Goal: Entertainment & Leisure: Consume media (video, audio)

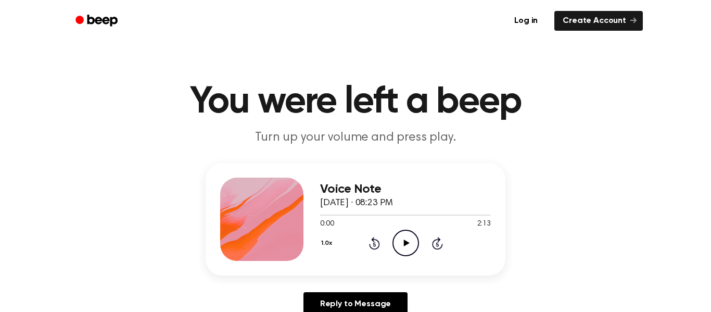
click at [402, 235] on icon "Play Audio" at bounding box center [405, 242] width 27 height 27
click at [399, 266] on div "Voice Note [DATE] · 08:23 PM 1:06 2:13 Your browser does not support the [objec…" at bounding box center [355, 219] width 300 height 112
click at [399, 266] on div "Voice Note September 30, 2024 · 08:23 PM 0:00 2:13 Your browser does not suppor…" at bounding box center [355, 219] width 300 height 112
click at [404, 270] on div "Voice Note September 30, 2024 · 08:23 PM 0:20 2:13 Your browser does not suppor…" at bounding box center [355, 219] width 300 height 112
click at [404, 270] on div "Voice Note September 30, 2024 · 08:23 PM 0:21 2:13 Your browser does not suppor…" at bounding box center [355, 219] width 300 height 112
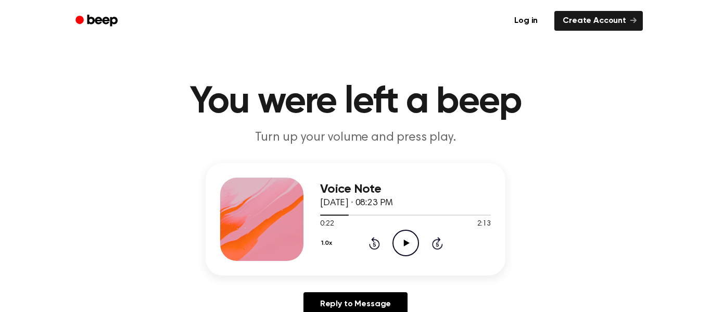
click at [405, 251] on icon "Play Audio" at bounding box center [405, 242] width 27 height 27
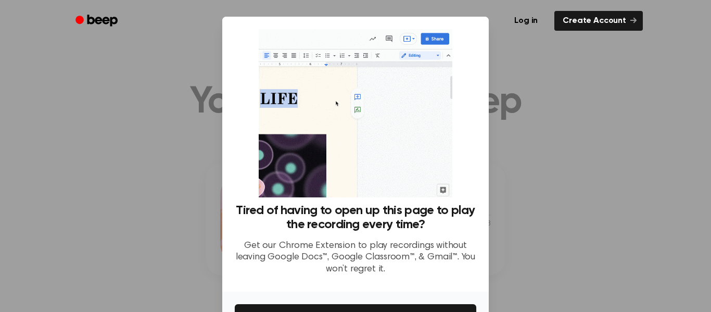
click at [408, 245] on div at bounding box center [355, 156] width 711 height 312
click at [407, 238] on div "Tired of having to open up this page to play the recording every time? Get our …" at bounding box center [355, 243] width 241 height 80
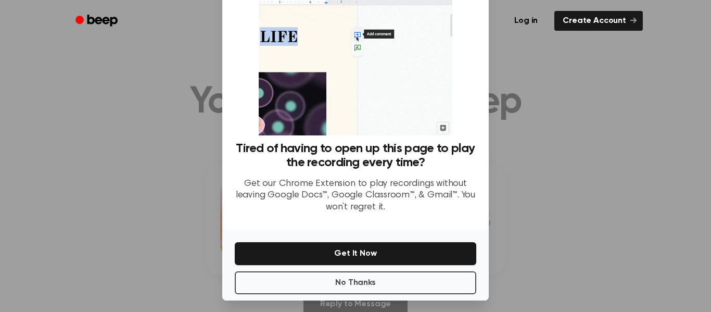
scroll to position [60, 0]
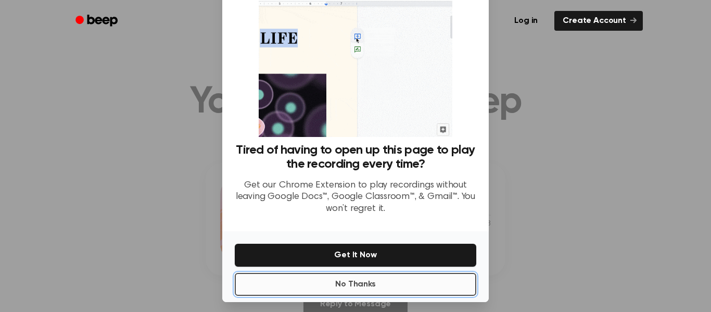
click at [397, 287] on button "No Thanks" at bounding box center [355, 284] width 241 height 23
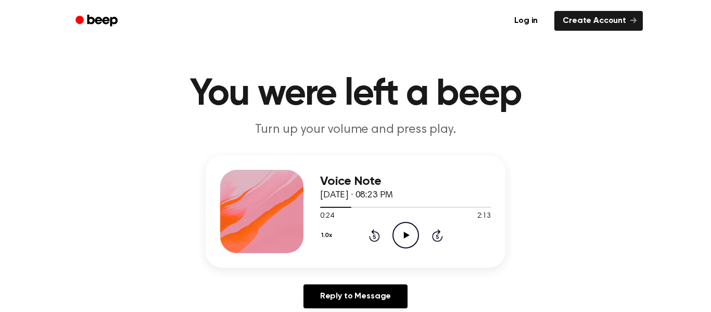
scroll to position [15, 0]
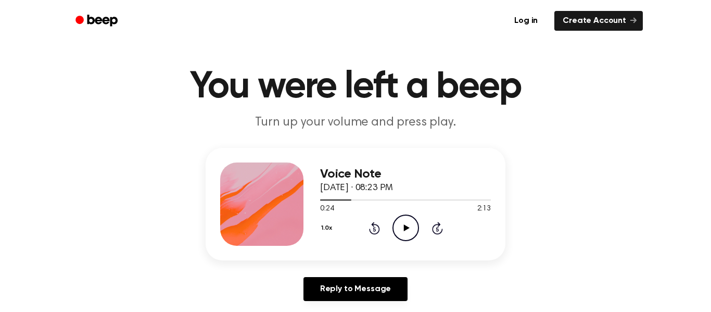
click at [411, 237] on icon "Play Audio" at bounding box center [405, 227] width 27 height 27
click at [373, 226] on icon at bounding box center [374, 228] width 11 height 12
click at [374, 229] on icon at bounding box center [373, 229] width 3 height 4
click at [375, 234] on icon at bounding box center [374, 228] width 11 height 12
click at [374, 229] on icon at bounding box center [373, 229] width 3 height 4
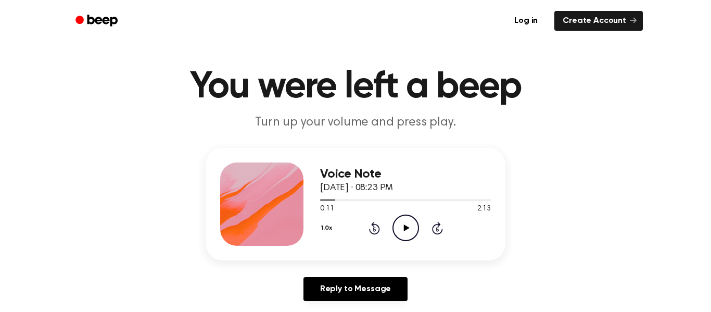
click at [379, 233] on icon "Rewind 5 seconds" at bounding box center [373, 228] width 11 height 14
click at [380, 234] on div "1.0x Rewind 5 seconds Pause Audio Skip 5 seconds" at bounding box center [405, 227] width 171 height 27
click at [374, 229] on icon at bounding box center [373, 229] width 3 height 4
click at [378, 227] on icon at bounding box center [374, 228] width 11 height 12
click at [445, 242] on div "Voice Note September 30, 2024 · 08:23 PM 0:00 2:13 Your browser does not suppor…" at bounding box center [405, 203] width 171 height 83
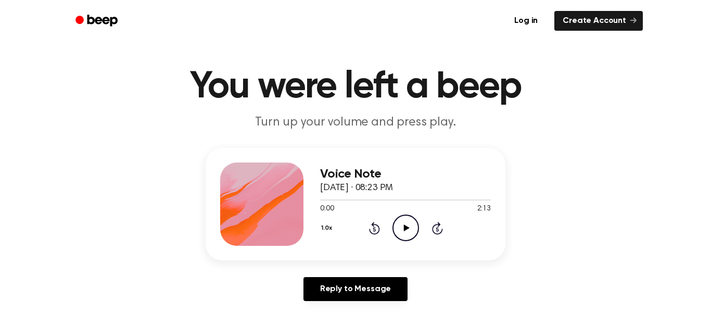
click at [432, 231] on icon at bounding box center [437, 228] width 11 height 12
click at [442, 225] on icon "Skip 5 seconds" at bounding box center [436, 228] width 11 height 14
click at [441, 231] on icon at bounding box center [437, 228] width 11 height 12
click at [441, 230] on icon at bounding box center [437, 228] width 11 height 12
click at [351, 231] on div "1.0x Rewind 5 seconds Pause Audio Skip 5 seconds" at bounding box center [405, 227] width 171 height 27
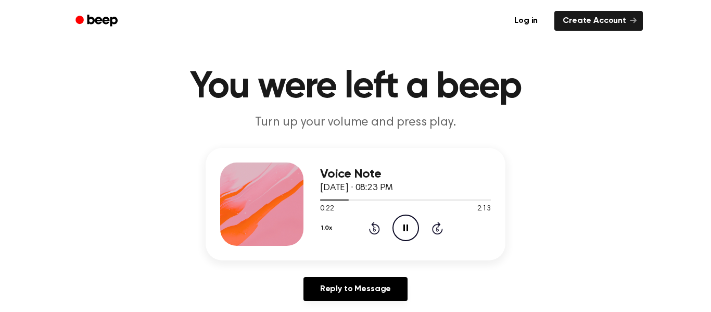
click at [378, 230] on icon at bounding box center [374, 228] width 11 height 12
click at [379, 222] on icon "Rewind 5 seconds" at bounding box center [373, 228] width 11 height 14
click at [374, 229] on icon at bounding box center [373, 229] width 3 height 4
click at [374, 229] on icon "Rewind 5 seconds" at bounding box center [373, 228] width 11 height 14
click at [377, 233] on icon at bounding box center [374, 228] width 11 height 12
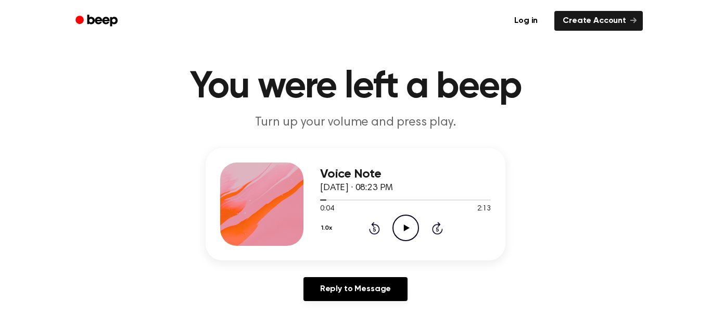
click at [377, 232] on icon at bounding box center [374, 228] width 11 height 12
click at [377, 227] on icon "Rewind 5 seconds" at bounding box center [373, 228] width 11 height 14
click at [374, 229] on icon at bounding box center [373, 229] width 3 height 4
click at [372, 234] on icon at bounding box center [374, 228] width 11 height 12
click at [374, 230] on icon "Rewind 5 seconds" at bounding box center [373, 228] width 11 height 14
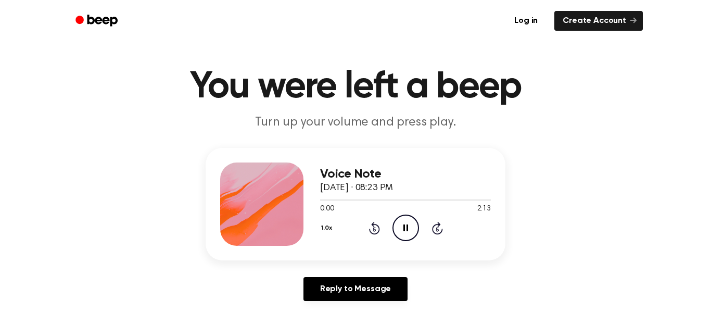
click at [372, 234] on icon at bounding box center [374, 228] width 11 height 12
click at [375, 221] on div "1.0x Rewind 5 seconds Play Audio Skip 5 seconds" at bounding box center [405, 227] width 171 height 27
click at [371, 230] on icon "Rewind 5 seconds" at bounding box center [373, 228] width 11 height 14
click at [372, 222] on icon "Rewind 5 seconds" at bounding box center [373, 228] width 11 height 14
click at [376, 223] on icon "Rewind 5 seconds" at bounding box center [373, 228] width 11 height 14
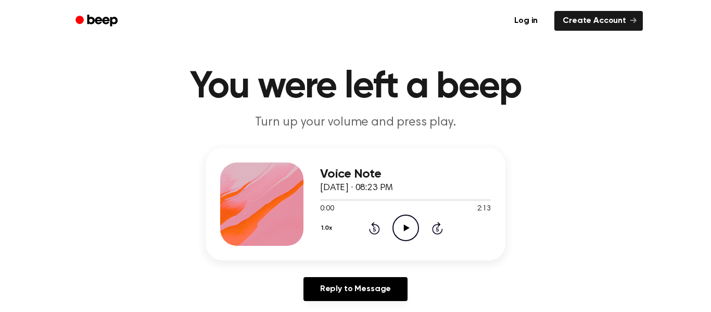
click at [377, 223] on icon "Rewind 5 seconds" at bounding box center [373, 228] width 11 height 14
click at [386, 215] on div "1.0x Rewind 5 seconds Pause Audio Skip 5 seconds" at bounding box center [405, 227] width 171 height 27
click at [374, 229] on icon at bounding box center [373, 229] width 3 height 4
click at [385, 223] on div "1.0x Rewind 5 seconds Play Audio Skip 5 seconds" at bounding box center [405, 227] width 171 height 27
click at [385, 218] on div "1.0x Rewind 5 seconds Pause Audio Skip 5 seconds" at bounding box center [405, 227] width 171 height 27
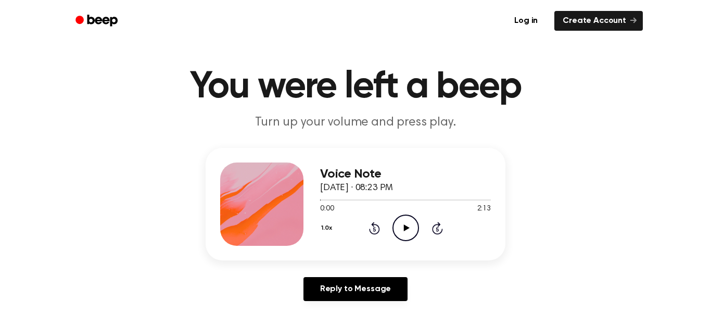
click at [389, 216] on div "1.0x Rewind 5 seconds Play Audio Skip 5 seconds" at bounding box center [405, 227] width 171 height 27
click at [378, 222] on icon "Rewind 5 seconds" at bounding box center [373, 228] width 11 height 14
click at [374, 229] on icon at bounding box center [373, 229] width 3 height 4
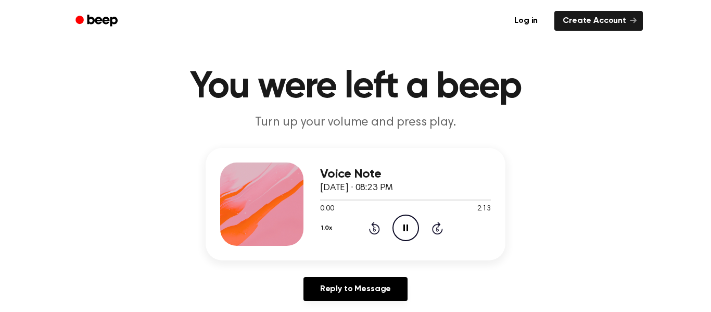
click at [374, 229] on icon at bounding box center [373, 229] width 3 height 4
click at [369, 227] on icon "Rewind 5 seconds" at bounding box center [373, 228] width 11 height 14
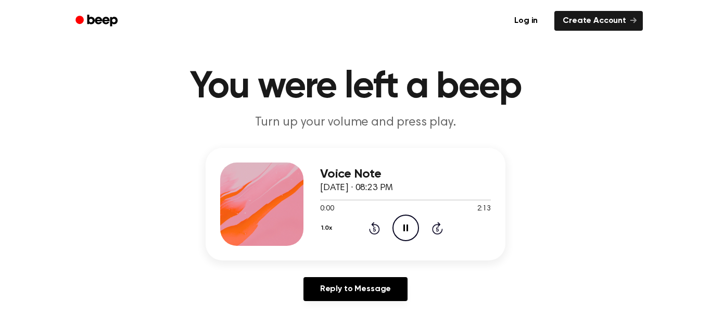
click at [369, 226] on icon "Rewind 5 seconds" at bounding box center [373, 228] width 11 height 14
click at [375, 222] on icon "Rewind 5 seconds" at bounding box center [373, 228] width 11 height 14
click at [375, 228] on icon "Rewind 5 seconds" at bounding box center [373, 228] width 11 height 14
click at [375, 228] on icon at bounding box center [373, 229] width 3 height 4
click at [373, 229] on icon at bounding box center [373, 229] width 3 height 4
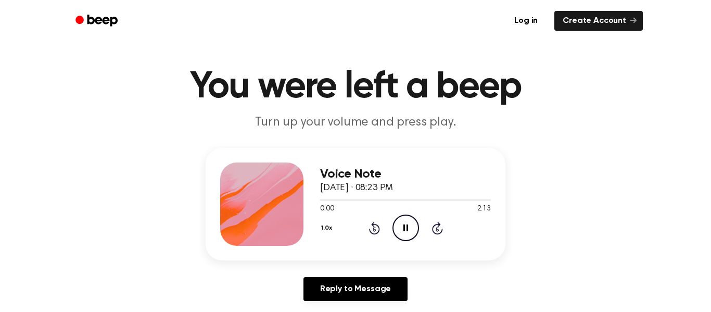
click at [372, 231] on icon "Rewind 5 seconds" at bounding box center [373, 228] width 11 height 14
click at [373, 229] on icon at bounding box center [373, 229] width 3 height 4
click at [374, 229] on icon at bounding box center [373, 229] width 3 height 4
click at [374, 229] on icon "Rewind 5 seconds" at bounding box center [373, 228] width 11 height 14
click at [366, 241] on div "Voice Note September 30, 2024 · 08:23 PM 0:00 2:13 Your browser does not suppor…" at bounding box center [405, 203] width 171 height 83
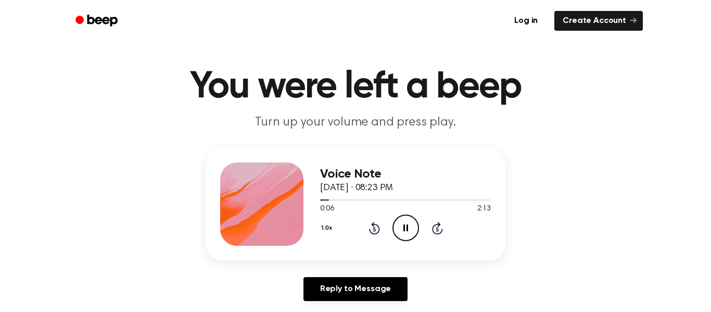
click at [343, 244] on div "Voice Note September 30, 2024 · 08:23 PM 0:06 2:13 Your browser does not suppor…" at bounding box center [405, 203] width 171 height 83
click at [345, 238] on div "1.0x Rewind 5 seconds Pause Audio Skip 5 seconds" at bounding box center [405, 227] width 171 height 27
click at [354, 217] on div "1.0x Rewind 5 seconds Pause Audio Skip 5 seconds" at bounding box center [405, 227] width 171 height 27
click at [374, 229] on icon at bounding box center [373, 229] width 3 height 4
click at [378, 229] on icon "Rewind 5 seconds" at bounding box center [373, 228] width 11 height 14
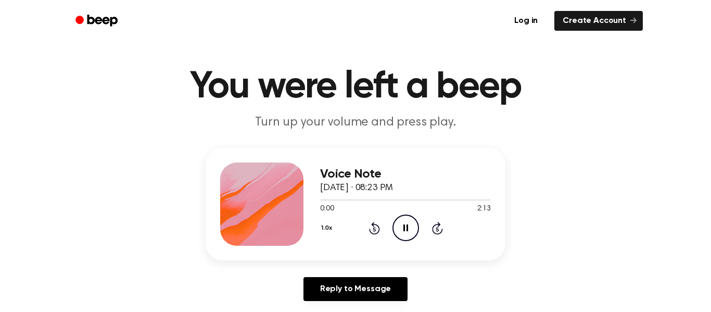
click at [379, 222] on icon "Rewind 5 seconds" at bounding box center [373, 228] width 11 height 14
click at [369, 234] on icon "Rewind 5 seconds" at bounding box center [373, 228] width 11 height 14
click at [374, 229] on icon "Rewind 5 seconds" at bounding box center [373, 228] width 11 height 14
click at [375, 235] on div "1.0x Rewind 5 seconds Pause Audio Skip 5 seconds" at bounding box center [405, 227] width 171 height 27
click at [374, 229] on icon "Rewind 5 seconds" at bounding box center [373, 228] width 11 height 14
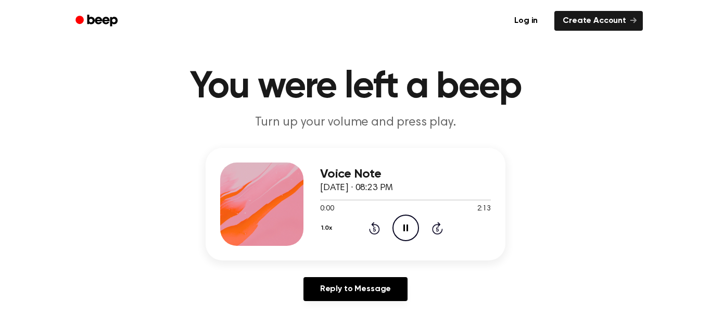
click at [378, 235] on div "1.0x Rewind 5 seconds Pause Audio Skip 5 seconds" at bounding box center [405, 227] width 171 height 27
click at [374, 229] on icon at bounding box center [373, 229] width 3 height 4
click at [396, 220] on icon "Pause Audio" at bounding box center [405, 227] width 27 height 27
click at [374, 229] on icon at bounding box center [373, 229] width 3 height 4
click at [373, 234] on icon at bounding box center [374, 228] width 11 height 12
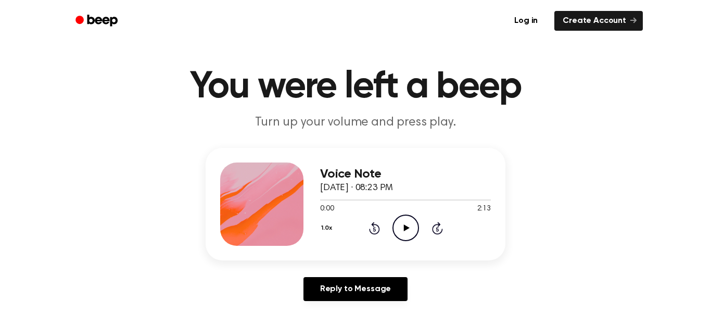
click at [386, 227] on div "1.0x Rewind 5 seconds Play Audio Skip 5 seconds" at bounding box center [405, 227] width 171 height 27
click at [376, 233] on icon at bounding box center [374, 228] width 11 height 12
click at [370, 248] on div "Voice Note September 30, 2024 · 08:23 PM 0:00 2:13 Your browser does not suppor…" at bounding box center [355, 204] width 300 height 112
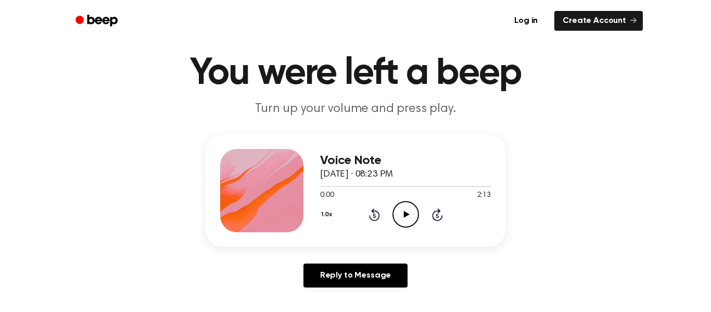
scroll to position [35, 0]
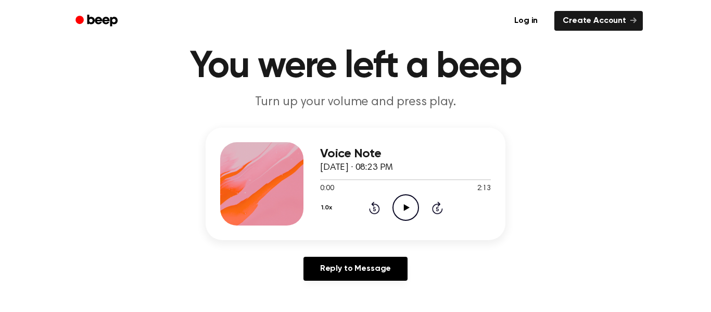
click at [378, 203] on icon "Rewind 5 seconds" at bounding box center [373, 208] width 11 height 14
click at [379, 207] on icon at bounding box center [374, 207] width 11 height 12
click at [374, 209] on icon at bounding box center [373, 208] width 3 height 4
click at [375, 206] on icon "Rewind 5 seconds" at bounding box center [373, 208] width 11 height 14
click at [374, 209] on icon at bounding box center [373, 208] width 3 height 4
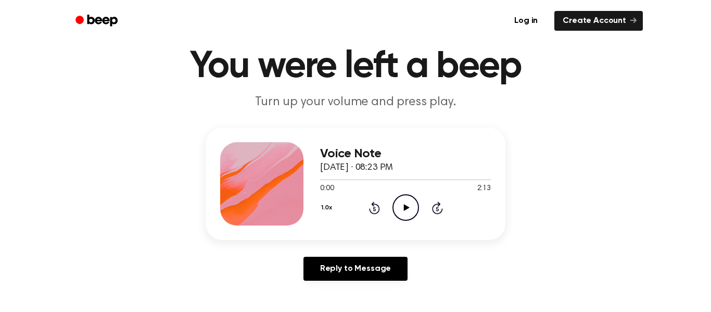
click at [379, 208] on icon at bounding box center [374, 207] width 11 height 12
click at [380, 206] on div "1.0x Rewind 5 seconds Play Audio Skip 5 seconds" at bounding box center [405, 207] width 171 height 27
click at [375, 210] on icon "Rewind 5 seconds" at bounding box center [373, 208] width 11 height 14
click at [378, 204] on icon "Rewind 5 seconds" at bounding box center [373, 208] width 11 height 14
click at [377, 206] on icon at bounding box center [374, 207] width 11 height 12
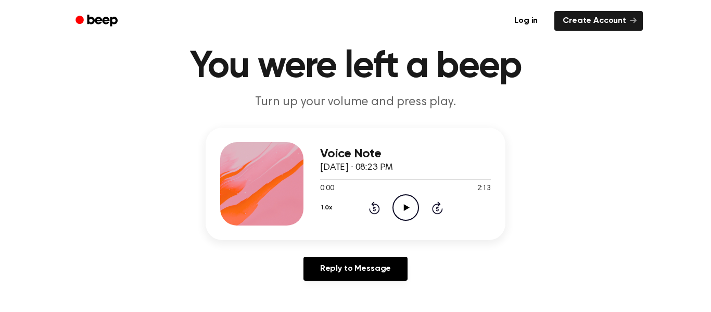
click at [380, 203] on div "1.0x Rewind 5 seconds Play Audio Skip 5 seconds" at bounding box center [405, 207] width 171 height 27
click at [378, 203] on icon "Rewind 5 seconds" at bounding box center [373, 208] width 11 height 14
click at [380, 204] on div "1.0x Rewind 5 seconds Play Audio Skip 5 seconds" at bounding box center [405, 207] width 171 height 27
click at [379, 208] on icon at bounding box center [374, 207] width 11 height 12
click at [379, 206] on icon "Rewind 5 seconds" at bounding box center [373, 208] width 11 height 14
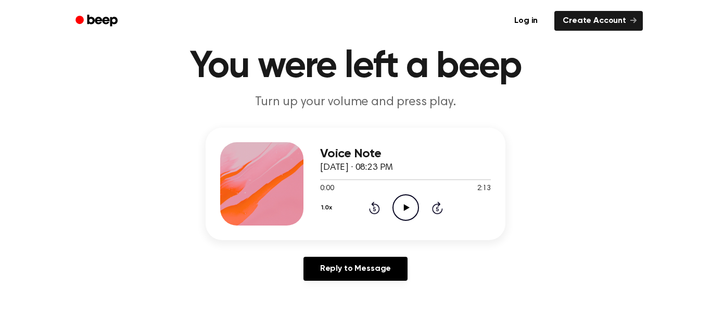
click at [378, 206] on icon at bounding box center [374, 207] width 11 height 12
click at [380, 210] on div "1.0x Rewind 5 seconds Play Audio Skip 5 seconds" at bounding box center [405, 207] width 171 height 27
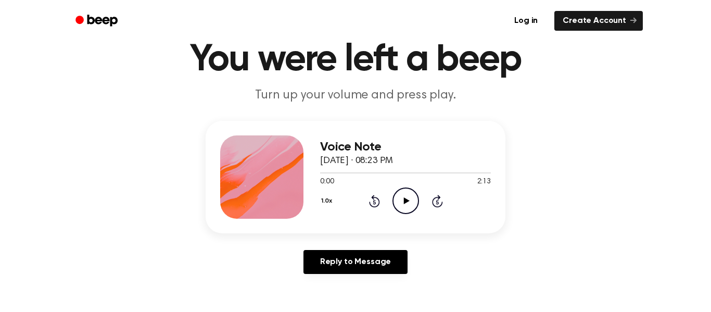
scroll to position [43, 0]
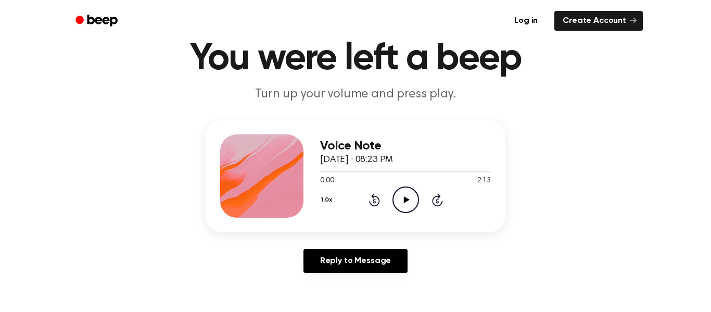
click at [376, 205] on icon at bounding box center [374, 199] width 11 height 12
click at [380, 205] on div "1.0x Rewind 5 seconds Play Audio Skip 5 seconds" at bounding box center [405, 199] width 171 height 27
click at [375, 204] on icon "Rewind 5 seconds" at bounding box center [373, 200] width 11 height 14
click at [376, 205] on icon at bounding box center [374, 199] width 11 height 12
click at [375, 206] on div "1.0x Rewind 5 seconds Play Audio Skip 5 seconds" at bounding box center [405, 199] width 171 height 27
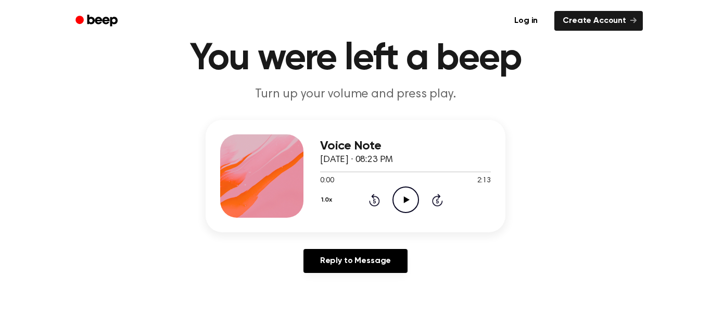
click at [373, 201] on icon at bounding box center [373, 201] width 3 height 4
click at [374, 201] on icon at bounding box center [373, 201] width 3 height 4
click at [380, 200] on div "1.0x Rewind 5 seconds Play Audio Skip 5 seconds" at bounding box center [405, 199] width 171 height 27
click at [374, 201] on icon at bounding box center [373, 201] width 3 height 4
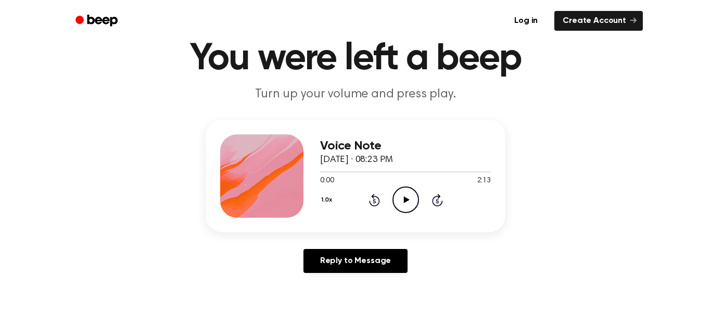
click at [379, 198] on icon "Rewind 5 seconds" at bounding box center [373, 200] width 11 height 14
click at [387, 197] on div "1.0x Rewind 5 seconds Play Audio Skip 5 seconds" at bounding box center [405, 199] width 171 height 27
click at [410, 193] on icon "Play Audio" at bounding box center [405, 199] width 27 height 27
click at [379, 202] on icon at bounding box center [374, 199] width 11 height 12
click at [378, 202] on icon "Rewind 5 seconds" at bounding box center [373, 200] width 11 height 14
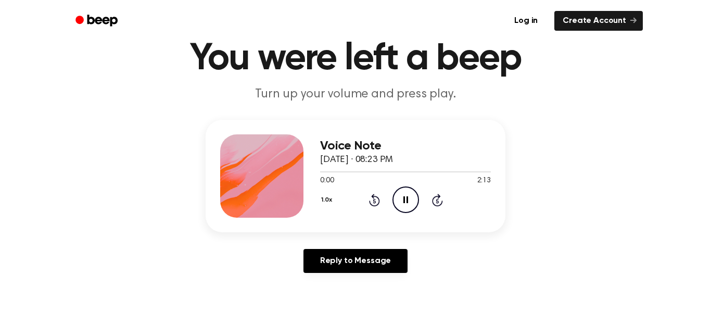
click at [374, 201] on icon "Rewind 5 seconds" at bounding box center [373, 200] width 11 height 14
click at [377, 203] on icon at bounding box center [374, 199] width 11 height 12
click at [374, 201] on icon at bounding box center [373, 201] width 3 height 4
click at [379, 197] on icon "Rewind 5 seconds" at bounding box center [373, 200] width 11 height 14
click at [380, 193] on div "1.0x Rewind 5 seconds Pause Audio Skip 5 seconds" at bounding box center [405, 199] width 171 height 27
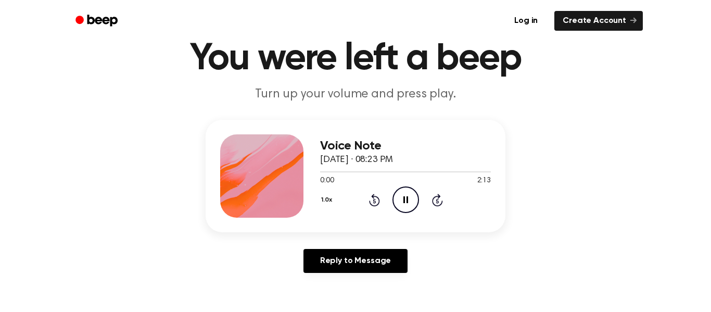
click at [374, 201] on icon at bounding box center [373, 201] width 3 height 4
click at [388, 190] on div "1.0x Rewind 5 seconds Pause Audio Skip 5 seconds" at bounding box center [405, 199] width 171 height 27
click at [393, 190] on icon "Pause Audio" at bounding box center [405, 199] width 27 height 27
click at [374, 201] on icon at bounding box center [373, 201] width 3 height 4
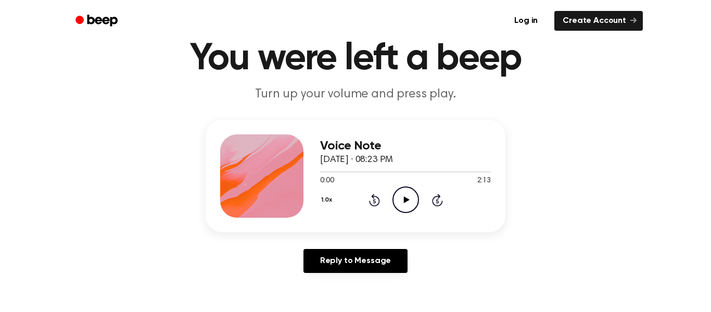
click at [373, 201] on icon at bounding box center [373, 201] width 3 height 4
click at [395, 202] on icon "Play Audio" at bounding box center [405, 199] width 27 height 27
click at [374, 201] on icon "Rewind 5 seconds" at bounding box center [373, 200] width 11 height 14
click at [372, 201] on icon "Rewind 5 seconds" at bounding box center [373, 200] width 11 height 14
click at [374, 201] on icon at bounding box center [373, 201] width 3 height 4
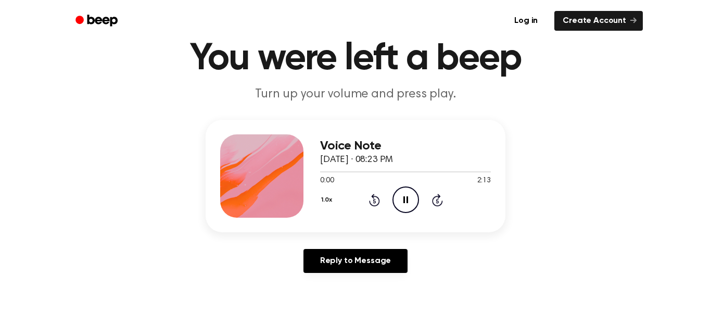
click at [374, 201] on icon at bounding box center [373, 201] width 3 height 4
click at [374, 202] on icon "Rewind 5 seconds" at bounding box center [373, 200] width 11 height 14
click at [374, 201] on icon at bounding box center [373, 201] width 3 height 4
click at [375, 200] on icon "Rewind 5 seconds" at bounding box center [373, 200] width 11 height 14
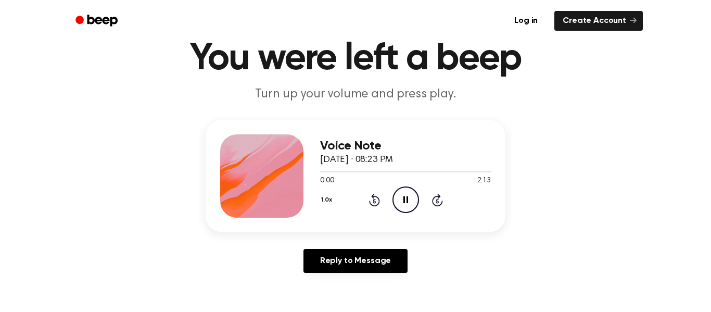
click at [374, 201] on icon at bounding box center [373, 201] width 3 height 4
click at [373, 201] on icon "Rewind 5 seconds" at bounding box center [373, 200] width 11 height 14
click at [374, 201] on icon at bounding box center [373, 201] width 3 height 4
click at [378, 198] on icon at bounding box center [374, 199] width 11 height 12
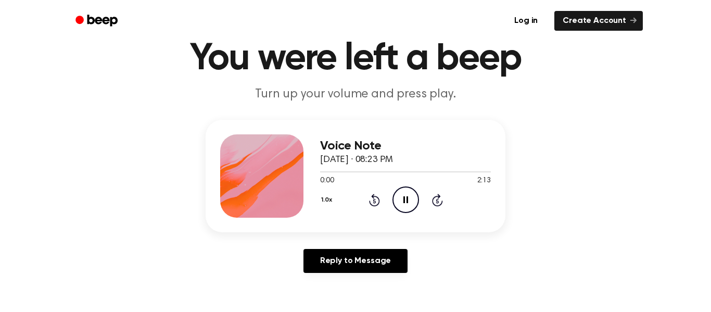
click at [379, 198] on icon "Rewind 5 seconds" at bounding box center [373, 200] width 11 height 14
click at [379, 196] on icon "Rewind 5 seconds" at bounding box center [373, 200] width 11 height 14
click at [379, 198] on icon at bounding box center [374, 199] width 11 height 12
click at [377, 198] on icon at bounding box center [374, 199] width 11 height 12
click at [374, 201] on icon at bounding box center [373, 201] width 3 height 4
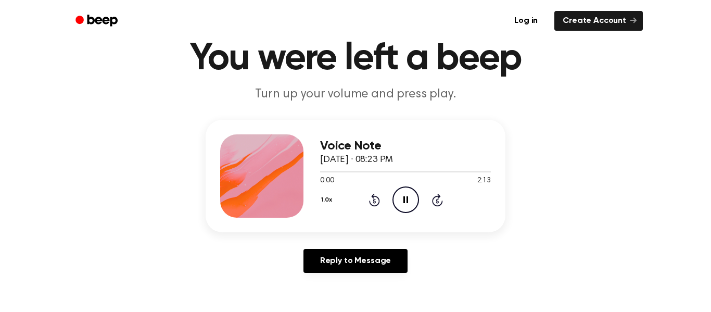
click at [374, 201] on icon at bounding box center [373, 201] width 3 height 4
click at [375, 215] on div "Voice Note September 30, 2024 · 08:23 PM 0:00 2:13 Your browser does not suppor…" at bounding box center [405, 175] width 171 height 83
click at [368, 207] on div "1.0x Rewind 5 seconds Pause Audio Skip 5 seconds" at bounding box center [405, 199] width 171 height 27
click at [375, 196] on icon at bounding box center [374, 199] width 11 height 12
click at [369, 201] on icon at bounding box center [374, 199] width 11 height 12
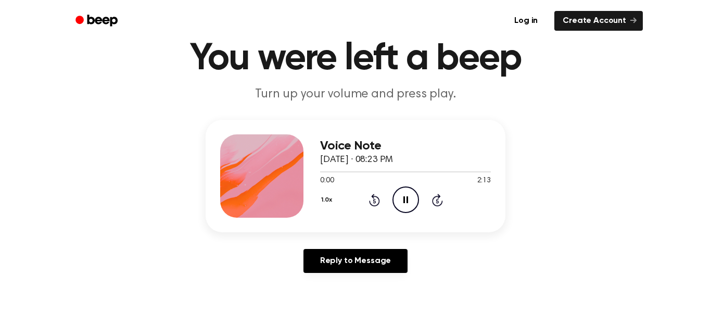
click at [368, 200] on icon "Rewind 5 seconds" at bounding box center [373, 200] width 11 height 14
click at [373, 200] on icon at bounding box center [373, 201] width 3 height 4
click at [374, 201] on icon at bounding box center [373, 201] width 3 height 4
click at [379, 204] on icon "Rewind 5 seconds" at bounding box center [373, 200] width 11 height 14
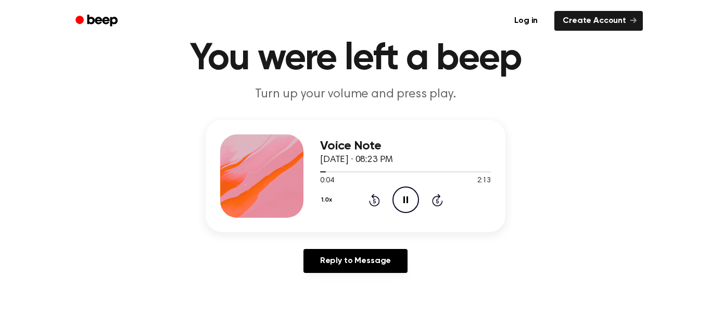
click at [368, 202] on icon "Rewind 5 seconds" at bounding box center [373, 200] width 11 height 14
click at [377, 193] on icon "Rewind 5 seconds" at bounding box center [373, 200] width 11 height 14
click at [368, 200] on icon "Rewind 5 seconds" at bounding box center [373, 200] width 11 height 14
click at [374, 201] on icon at bounding box center [373, 201] width 3 height 4
click at [366, 212] on div "1.0x Rewind 5 seconds Pause Audio Skip 5 seconds" at bounding box center [405, 199] width 171 height 27
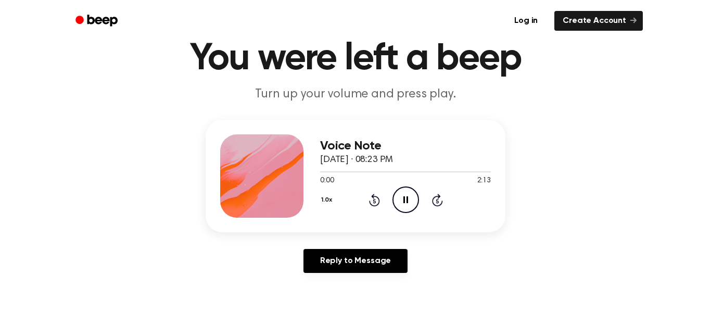
click at [368, 204] on icon "Rewind 5 seconds" at bounding box center [373, 200] width 11 height 14
click at [374, 201] on icon at bounding box center [373, 201] width 3 height 4
click at [373, 203] on icon "Rewind 5 seconds" at bounding box center [373, 200] width 11 height 14
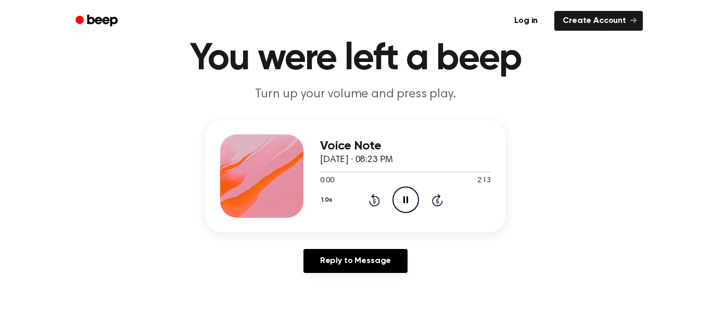
click at [378, 192] on div "1.0x Rewind 5 seconds Pause Audio Skip 5 seconds" at bounding box center [405, 199] width 171 height 27
click at [373, 195] on icon at bounding box center [374, 199] width 11 height 12
click at [375, 201] on icon "Rewind 5 seconds" at bounding box center [373, 200] width 11 height 14
click at [376, 194] on icon "Rewind 5 seconds" at bounding box center [373, 200] width 11 height 14
click at [373, 199] on icon at bounding box center [374, 199] width 11 height 12
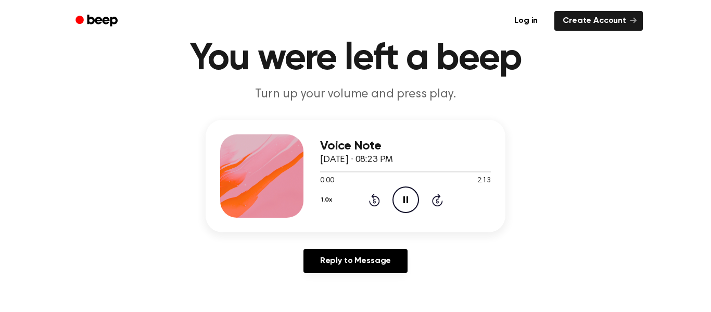
click at [373, 201] on icon at bounding box center [373, 201] width 3 height 4
click at [374, 201] on icon at bounding box center [373, 201] width 3 height 4
click at [385, 193] on div "1.0x Rewind 5 seconds Pause Audio Skip 5 seconds" at bounding box center [405, 199] width 171 height 27
click at [430, 204] on div "1.0x Rewind 5 seconds Pause Audio Skip 5 seconds" at bounding box center [405, 199] width 171 height 27
click at [439, 204] on icon at bounding box center [437, 199] width 11 height 12
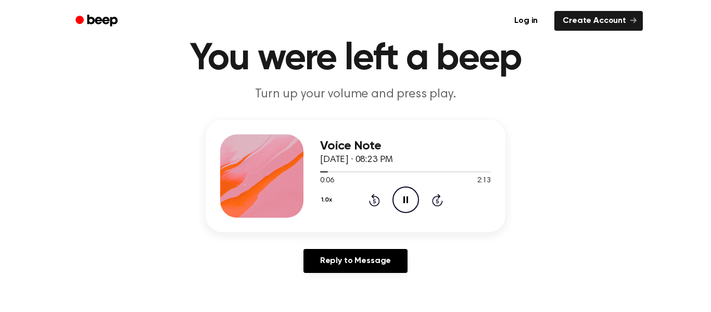
click at [437, 201] on icon at bounding box center [436, 201] width 3 height 4
click at [441, 199] on icon "Skip 5 seconds" at bounding box center [436, 200] width 11 height 14
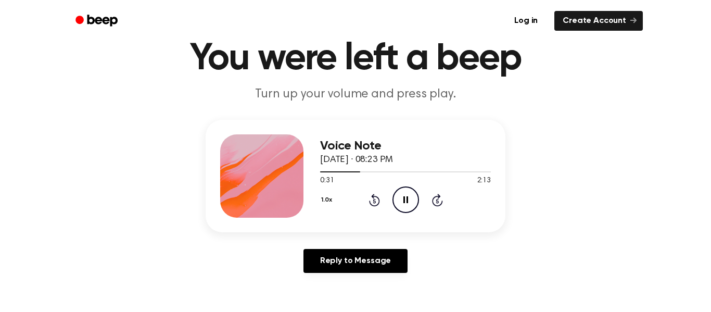
click at [437, 201] on icon at bounding box center [436, 201] width 3 height 4
click at [431, 204] on icon "Skip 5 seconds" at bounding box center [436, 200] width 11 height 14
click at [424, 212] on div "1.0x Rewind 5 seconds Pause Audio Skip 5 seconds" at bounding box center [405, 199] width 171 height 27
click at [431, 206] on div "1.0x Rewind 5 seconds Pause Audio Skip 5 seconds" at bounding box center [405, 199] width 171 height 27
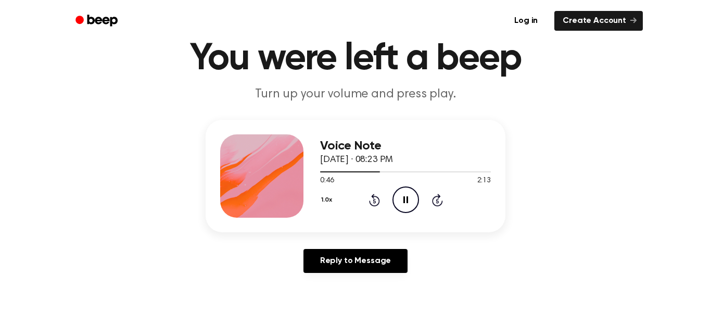
click at [437, 201] on icon at bounding box center [436, 201] width 3 height 4
click at [437, 205] on icon at bounding box center [437, 199] width 11 height 12
click at [437, 201] on icon at bounding box center [436, 201] width 3 height 4
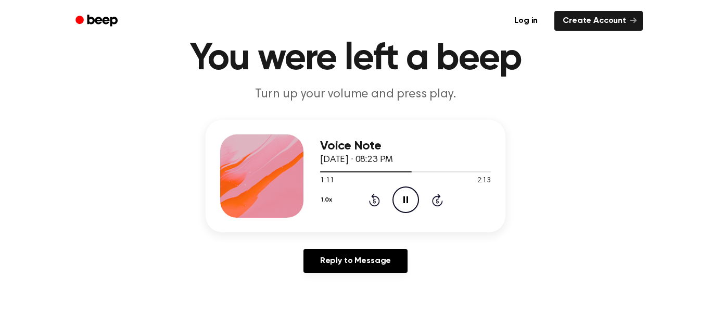
click at [437, 201] on icon at bounding box center [436, 201] width 3 height 4
click at [440, 198] on icon "Skip 5 seconds" at bounding box center [436, 200] width 11 height 14
click at [437, 201] on icon at bounding box center [436, 201] width 3 height 4
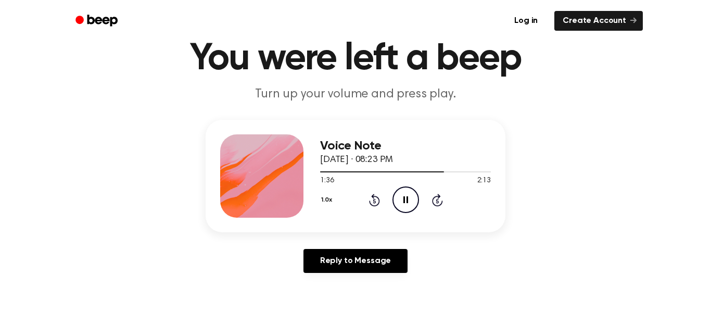
click at [437, 201] on icon at bounding box center [436, 201] width 3 height 4
click at [437, 201] on icon "Skip 5 seconds" at bounding box center [436, 200] width 11 height 14
click at [438, 205] on icon at bounding box center [437, 199] width 11 height 12
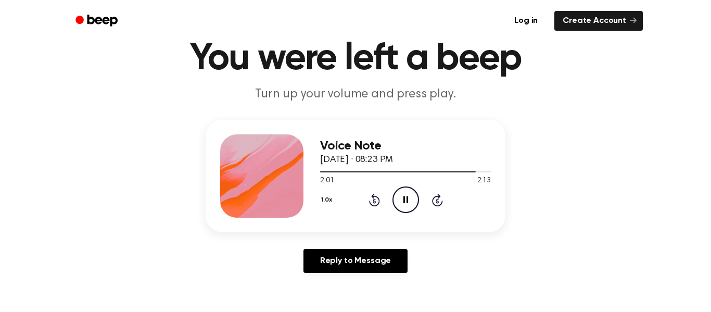
click at [437, 205] on icon at bounding box center [437, 199] width 11 height 12
click at [437, 207] on div "1.0x Rewind 5 seconds Pause Audio Skip 5 seconds" at bounding box center [405, 199] width 171 height 27
click at [437, 201] on icon at bounding box center [436, 201] width 3 height 4
click at [442, 206] on div "1.0x Rewind 5 seconds Pause Audio Skip 5 seconds" at bounding box center [405, 199] width 171 height 27
click at [442, 201] on icon at bounding box center [437, 199] width 11 height 12
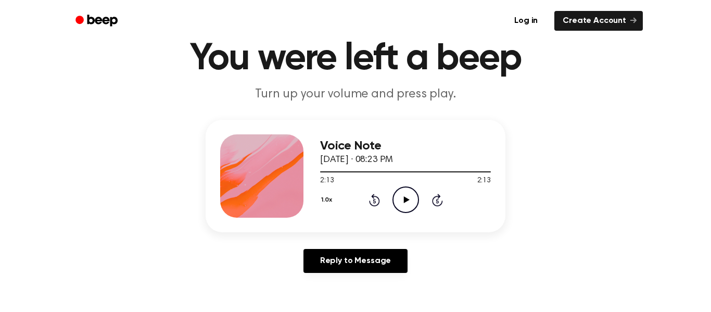
click at [441, 202] on icon at bounding box center [437, 199] width 11 height 12
click at [438, 204] on icon "Skip 5 seconds" at bounding box center [436, 200] width 11 height 14
click at [437, 201] on icon "Skip 5 seconds" at bounding box center [436, 200] width 11 height 14
click at [437, 201] on icon at bounding box center [436, 201] width 3 height 4
click at [374, 200] on icon "Rewind 5 seconds" at bounding box center [373, 200] width 11 height 14
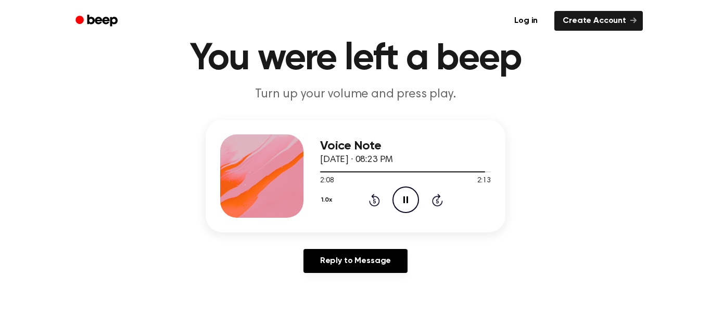
click at [404, 202] on icon at bounding box center [405, 199] width 5 height 7
click at [402, 200] on icon "Play Audio" at bounding box center [405, 199] width 27 height 27
click at [406, 198] on icon "Pause Audio" at bounding box center [405, 199] width 27 height 27
click at [411, 198] on icon "Play Audio" at bounding box center [405, 199] width 27 height 27
click at [419, 212] on div "1.0x Rewind 5 seconds Pause Audio Skip 5 seconds" at bounding box center [405, 199] width 171 height 27
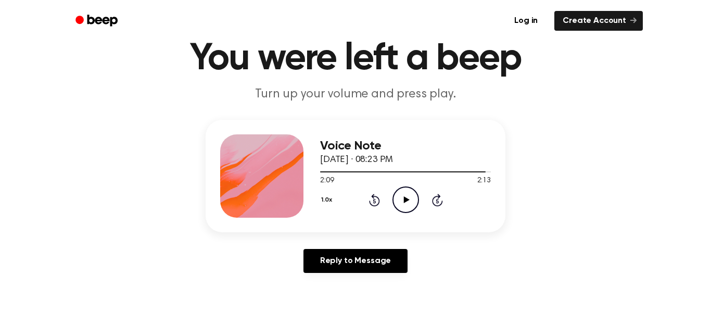
click at [421, 200] on div "1.0x Rewind 5 seconds Play Audio Skip 5 seconds" at bounding box center [405, 199] width 171 height 27
click at [415, 209] on icon "Play Audio" at bounding box center [405, 199] width 27 height 27
click at [406, 218] on div "Voice Note September 30, 2024 · 08:23 PM 2:09 2:13 Your browser does not suppor…" at bounding box center [355, 176] width 300 height 112
click at [399, 216] on div "Voice Note September 30, 2024 · 08:23 PM 2:09 2:13 Your browser does not suppor…" at bounding box center [405, 175] width 171 height 83
click at [399, 219] on div "Voice Note September 30, 2024 · 08:23 PM 2:09 2:13 Your browser does not suppor…" at bounding box center [355, 176] width 300 height 112
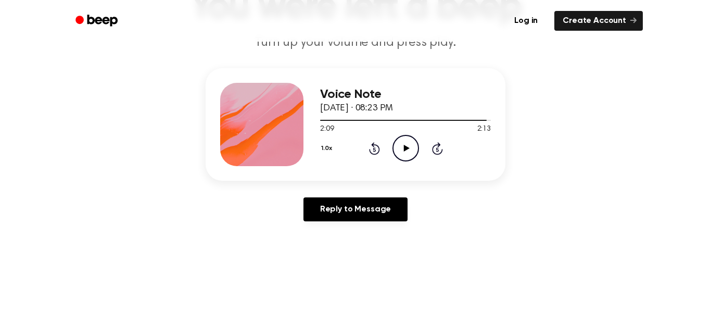
scroll to position [109, 0]
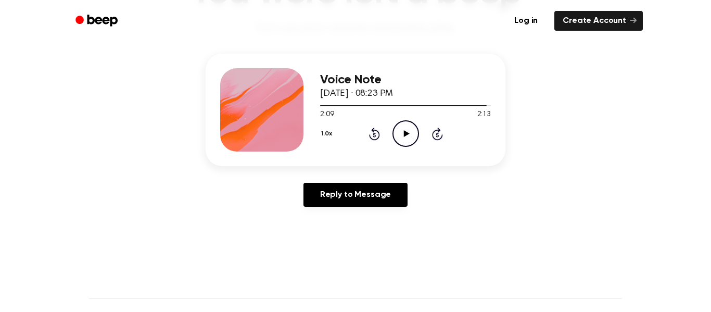
click at [419, 186] on div "Reply to Message" at bounding box center [355, 199] width 300 height 32
click at [415, 146] on icon "Pause Audio" at bounding box center [405, 133] width 27 height 27
click at [402, 141] on icon "Pause Audio" at bounding box center [405, 133] width 27 height 27
click at [412, 128] on icon "Pause Audio" at bounding box center [405, 133] width 27 height 27
click at [409, 141] on icon "Pause Audio" at bounding box center [405, 133] width 27 height 27
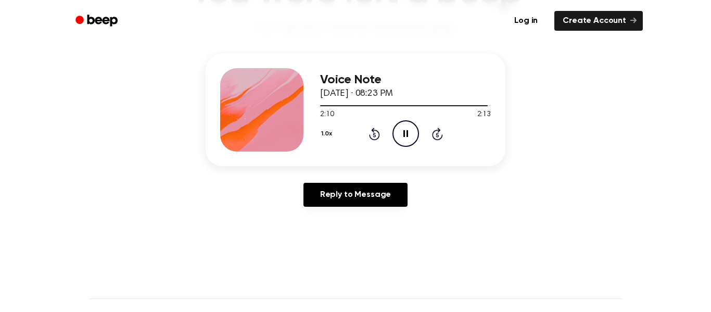
click at [409, 131] on icon "Pause Audio" at bounding box center [405, 133] width 27 height 27
click at [403, 137] on icon at bounding box center [405, 133] width 5 height 7
click at [412, 120] on div "2:10 2:13" at bounding box center [405, 114] width 171 height 11
click at [407, 138] on icon "Play Audio" at bounding box center [405, 133] width 27 height 27
click at [416, 139] on icon "Pause Audio" at bounding box center [405, 133] width 27 height 27
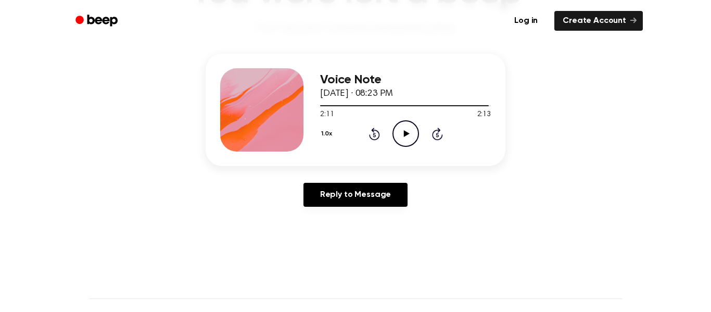
click at [406, 135] on icon at bounding box center [406, 133] width 6 height 7
click at [411, 131] on icon "Pause Audio" at bounding box center [405, 133] width 27 height 27
click at [406, 131] on icon "Play Audio" at bounding box center [405, 133] width 27 height 27
click at [422, 133] on div "1.0x Rewind 5 seconds Play Audio Skip 5 seconds" at bounding box center [405, 133] width 171 height 27
click at [407, 143] on icon "Play Audio" at bounding box center [405, 133] width 27 height 27
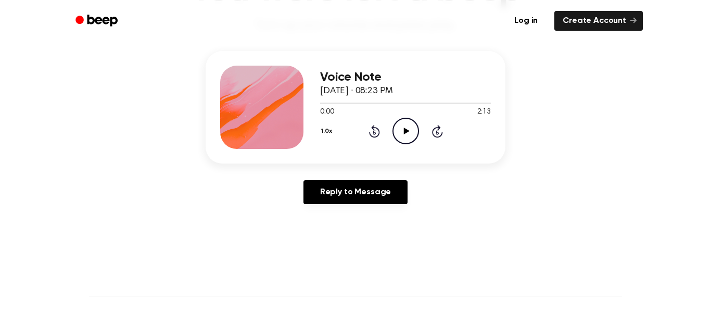
click at [397, 134] on icon "Play Audio" at bounding box center [405, 131] width 27 height 27
click at [409, 134] on icon "Play Audio" at bounding box center [405, 131] width 27 height 27
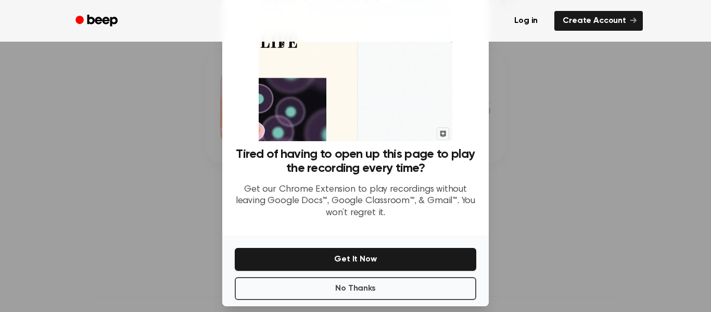
scroll to position [60, 0]
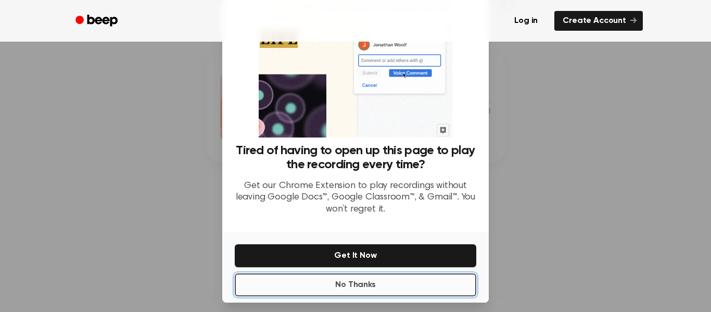
click at [381, 295] on button "No Thanks" at bounding box center [355, 284] width 241 height 23
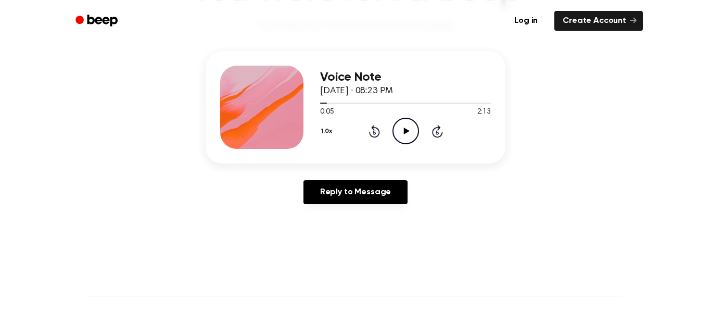
click at [414, 121] on icon "Play Audio" at bounding box center [405, 131] width 27 height 27
click at [391, 112] on div "0:18 2:13" at bounding box center [405, 112] width 171 height 11
click at [404, 130] on icon "Pause Audio" at bounding box center [405, 131] width 27 height 27
click at [405, 130] on icon at bounding box center [406, 130] width 6 height 7
click at [405, 130] on icon "Pause Audio" at bounding box center [405, 131] width 27 height 27
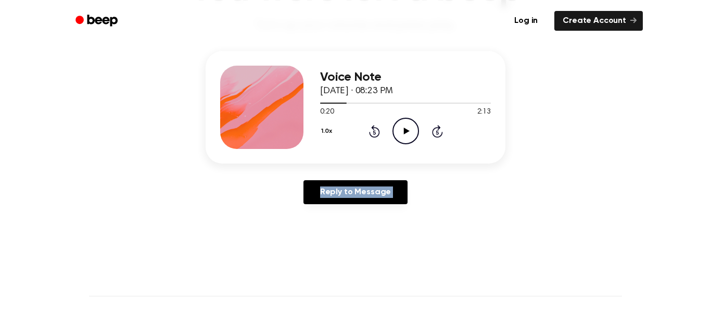
click at [405, 130] on icon at bounding box center [406, 130] width 6 height 7
click at [405, 130] on icon "Pause Audio" at bounding box center [405, 131] width 27 height 27
click at [405, 130] on icon at bounding box center [406, 130] width 6 height 7
click at [405, 131] on icon "Pause Audio" at bounding box center [405, 131] width 27 height 27
click at [405, 131] on icon at bounding box center [406, 130] width 6 height 7
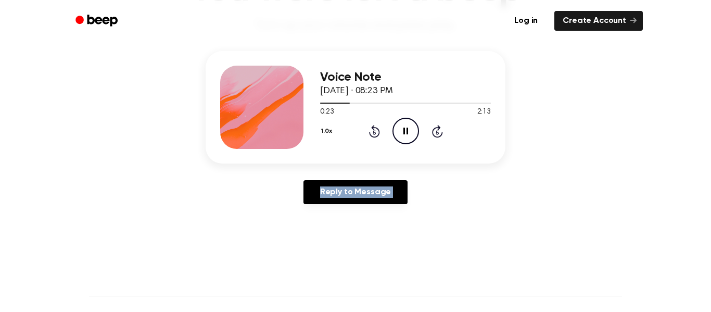
click at [405, 131] on icon "Pause Audio" at bounding box center [405, 131] width 27 height 27
click at [405, 131] on icon at bounding box center [406, 130] width 6 height 7
click at [405, 131] on icon "Pause Audio" at bounding box center [405, 131] width 27 height 27
click at [403, 125] on icon "Play Audio" at bounding box center [405, 131] width 27 height 27
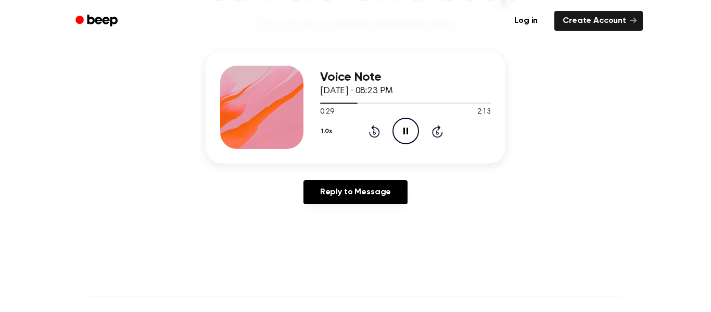
click at [374, 133] on icon "Rewind 5 seconds" at bounding box center [373, 131] width 11 height 14
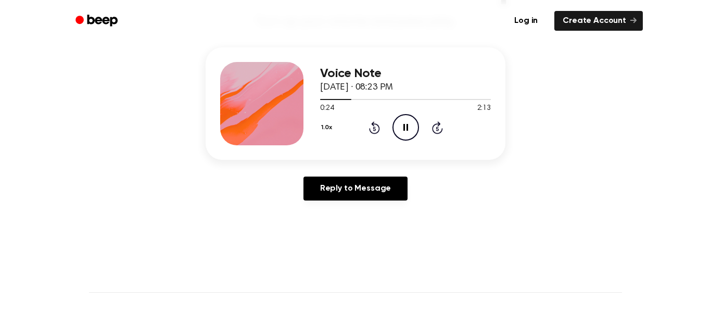
scroll to position [121, 0]
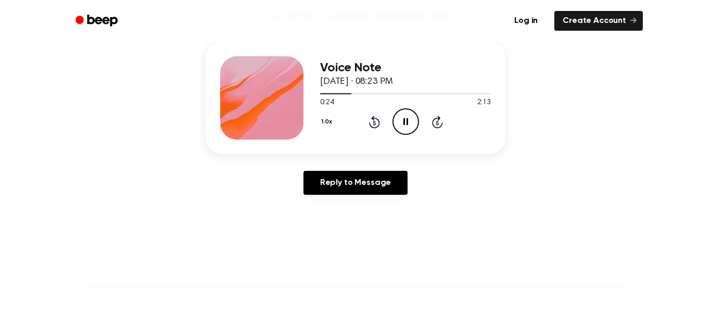
click at [374, 123] on icon at bounding box center [373, 123] width 3 height 4
click at [370, 119] on icon "Rewind 5 seconds" at bounding box center [373, 122] width 11 height 14
click at [372, 117] on icon at bounding box center [374, 121] width 11 height 12
click at [374, 123] on icon at bounding box center [373, 123] width 3 height 4
click at [375, 127] on icon at bounding box center [374, 121] width 11 height 12
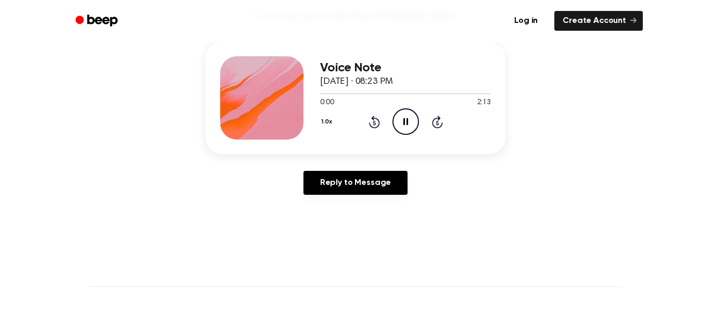
click at [369, 120] on icon "Rewind 5 seconds" at bounding box center [373, 122] width 11 height 14
click at [368, 120] on icon "Rewind 5 seconds" at bounding box center [373, 122] width 11 height 14
click at [374, 124] on icon "Rewind 5 seconds" at bounding box center [373, 122] width 11 height 14
click at [369, 117] on icon "Rewind 5 seconds" at bounding box center [373, 122] width 11 height 14
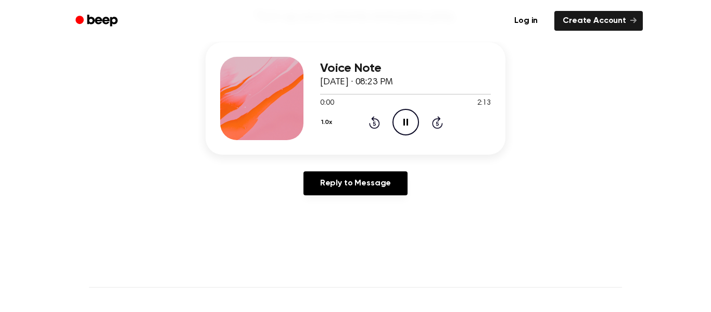
click at [375, 122] on icon at bounding box center [373, 123] width 3 height 4
click at [374, 123] on icon at bounding box center [373, 123] width 3 height 4
click at [378, 126] on icon at bounding box center [374, 122] width 11 height 12
click at [374, 123] on icon at bounding box center [373, 123] width 3 height 4
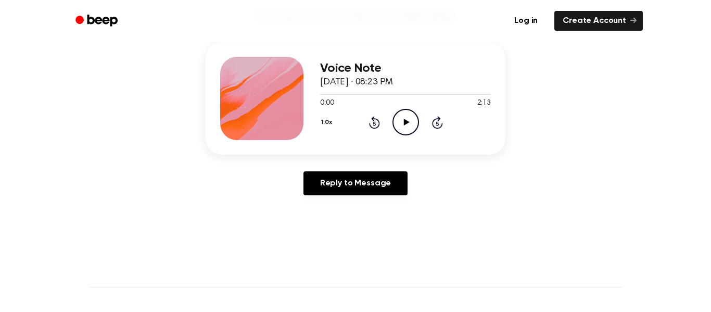
click at [374, 123] on icon at bounding box center [373, 123] width 3 height 4
click at [377, 119] on icon "Rewind 5 seconds" at bounding box center [373, 122] width 11 height 14
click at [374, 123] on icon at bounding box center [373, 123] width 3 height 4
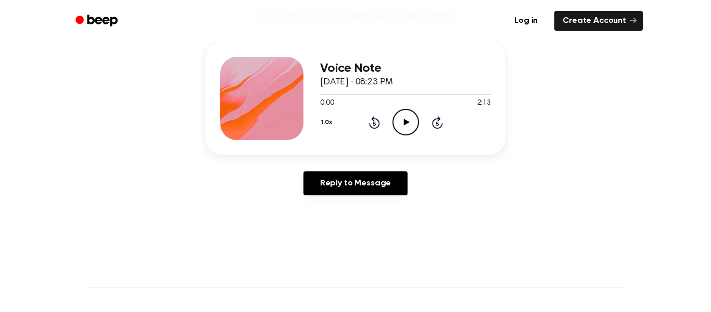
click at [378, 118] on icon "Rewind 5 seconds" at bounding box center [373, 122] width 11 height 14
click at [374, 123] on icon at bounding box center [373, 123] width 3 height 4
click at [376, 117] on icon "Rewind 5 seconds" at bounding box center [373, 122] width 11 height 14
click at [375, 115] on icon "Rewind 5 seconds" at bounding box center [373, 122] width 11 height 14
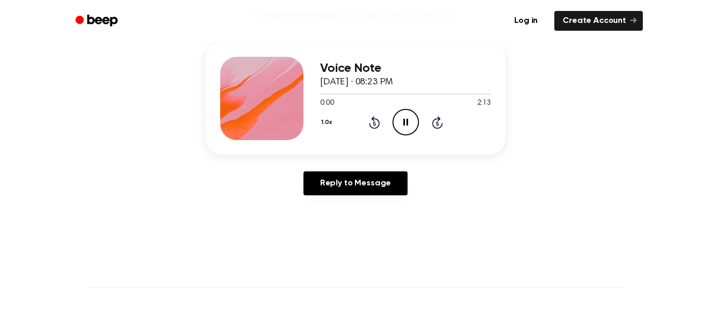
click at [373, 115] on icon "Rewind 5 seconds" at bounding box center [373, 122] width 11 height 14
click at [375, 117] on icon "Rewind 5 seconds" at bounding box center [373, 122] width 11 height 14
click at [378, 120] on icon at bounding box center [374, 122] width 11 height 12
click at [369, 115] on icon "Rewind 5 seconds" at bounding box center [373, 122] width 11 height 14
click at [374, 123] on icon at bounding box center [373, 123] width 3 height 4
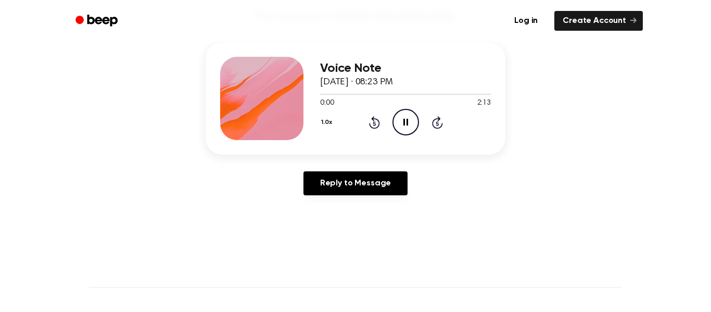
click at [378, 125] on icon at bounding box center [374, 122] width 11 height 12
click at [376, 117] on icon "Rewind 5 seconds" at bounding box center [373, 122] width 11 height 14
click at [375, 117] on icon "Rewind 5 seconds" at bounding box center [373, 122] width 11 height 14
click at [376, 117] on icon "Rewind 5 seconds" at bounding box center [373, 122] width 11 height 14
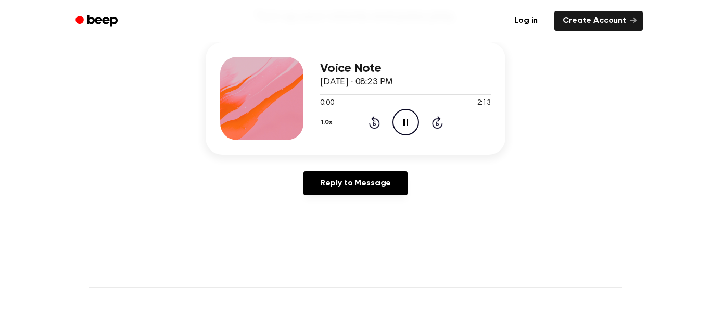
click at [374, 123] on icon at bounding box center [373, 123] width 3 height 4
click at [421, 192] on div "Reply to Message" at bounding box center [355, 187] width 300 height 32
click at [414, 94] on div at bounding box center [405, 94] width 171 height 1
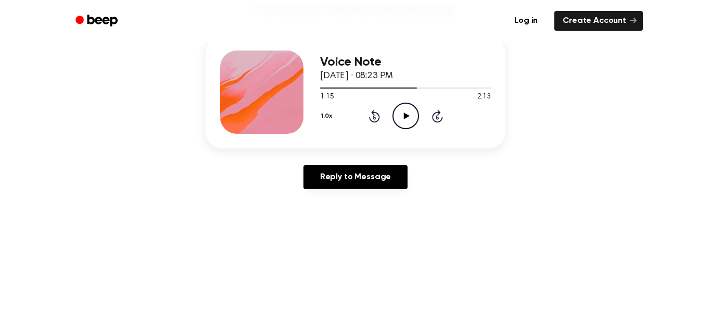
scroll to position [126, 0]
click at [329, 88] on div at bounding box center [368, 88] width 97 height 1
click at [369, 118] on icon at bounding box center [374, 116] width 11 height 12
click at [359, 128] on div "1.0x Rewind 5 seconds Pause Audio Skip 5 seconds" at bounding box center [405, 116] width 171 height 27
click at [374, 119] on icon "Rewind 5 seconds" at bounding box center [373, 117] width 11 height 14
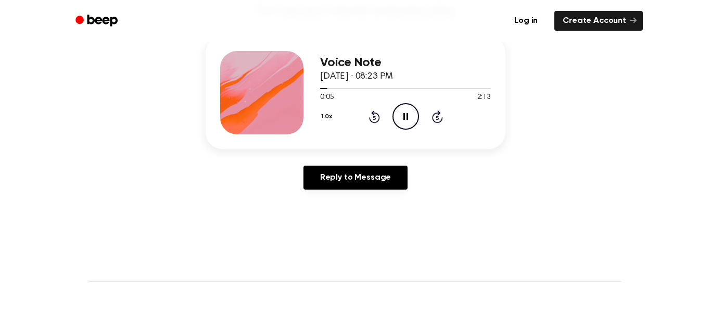
click at [373, 118] on icon at bounding box center [373, 117] width 3 height 4
click at [374, 118] on icon at bounding box center [373, 117] width 3 height 4
click at [372, 111] on icon at bounding box center [374, 116] width 11 height 12
click at [374, 118] on icon at bounding box center [373, 117] width 3 height 4
click at [371, 112] on icon at bounding box center [374, 116] width 11 height 12
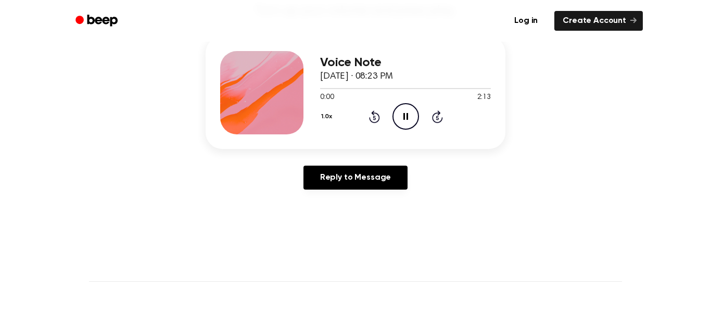
click at [363, 100] on div "0:00 2:13" at bounding box center [405, 97] width 171 height 11
click at [387, 123] on div "1.0x Rewind 5 seconds Pause Audio Skip 5 seconds" at bounding box center [405, 117] width 171 height 27
click at [378, 113] on icon "Rewind 5 seconds" at bounding box center [373, 117] width 11 height 14
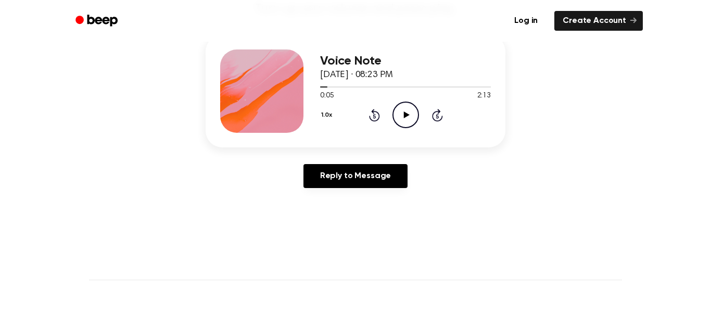
click at [409, 114] on icon "Play Audio" at bounding box center [405, 114] width 27 height 27
click at [409, 114] on icon "Pause Audio" at bounding box center [405, 114] width 27 height 27
click at [409, 114] on icon "Play Audio" at bounding box center [405, 114] width 27 height 27
click at [409, 114] on icon "Pause Audio" at bounding box center [405, 114] width 27 height 27
drag, startPoint x: 409, startPoint y: 114, endPoint x: 495, endPoint y: 170, distance: 102.7
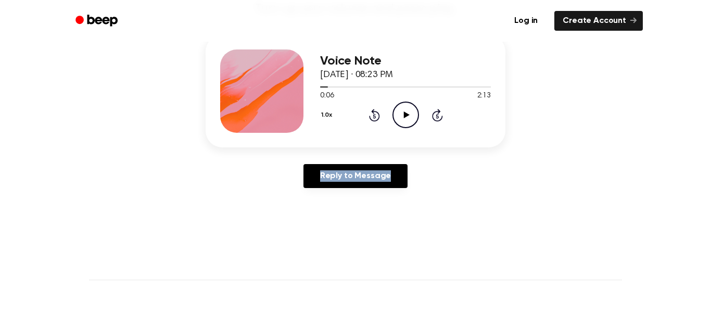
click at [495, 170] on div "Voice Note [DATE] · 08:23 PM 0:06 2:13 Your browser does not support the [objec…" at bounding box center [355, 115] width 686 height 161
click at [402, 130] on div "Voice Note [DATE] · 08:23 PM 0:06 2:13 Your browser does not support the [objec…" at bounding box center [405, 90] width 171 height 83
click at [402, 126] on icon "Play Audio" at bounding box center [405, 114] width 27 height 27
click at [482, 85] on div at bounding box center [405, 86] width 171 height 8
click at [489, 88] on div at bounding box center [405, 86] width 171 height 8
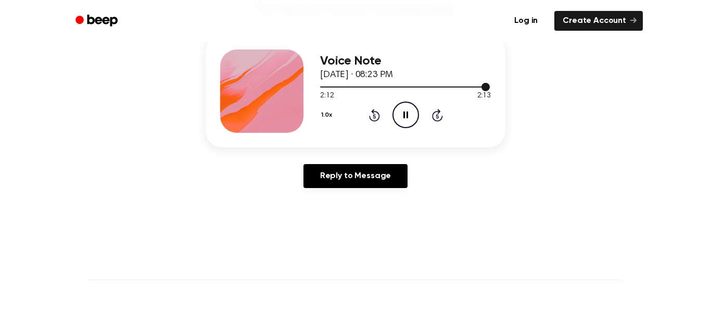
click at [485, 87] on span at bounding box center [485, 87] width 8 height 8
click at [487, 88] on div at bounding box center [405, 86] width 171 height 8
click at [487, 87] on div at bounding box center [405, 86] width 171 height 1
click at [486, 89] on span at bounding box center [483, 87] width 8 height 8
click at [481, 87] on span at bounding box center [481, 87] width 8 height 8
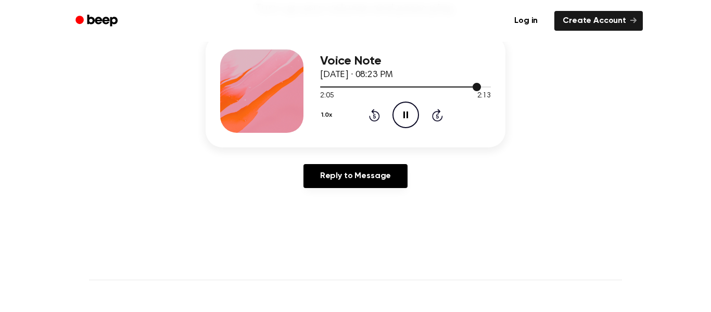
click at [483, 87] on div at bounding box center [405, 86] width 171 height 1
click at [486, 87] on div at bounding box center [405, 86] width 171 height 1
click at [487, 88] on div at bounding box center [405, 86] width 171 height 8
click at [483, 90] on span at bounding box center [483, 87] width 8 height 8
click at [485, 89] on div at bounding box center [405, 86] width 171 height 8
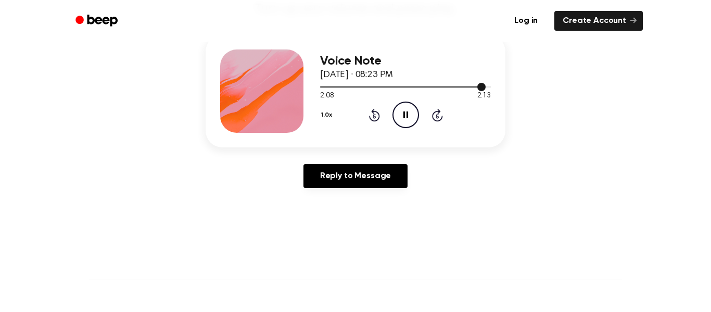
click at [485, 87] on span at bounding box center [481, 87] width 8 height 8
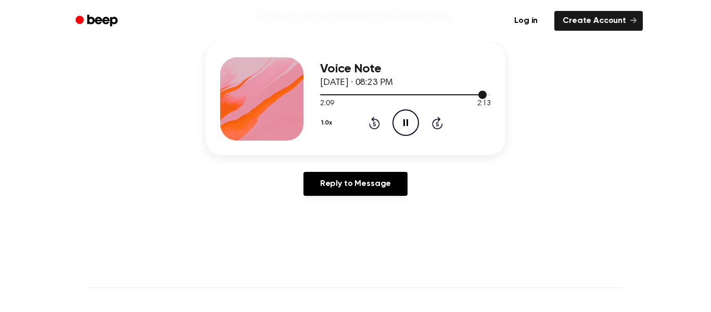
scroll to position [110, 0]
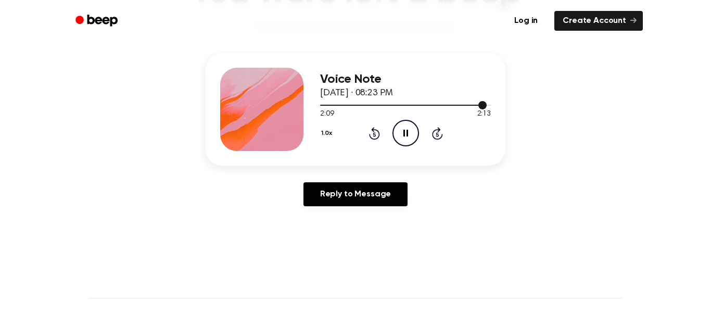
click at [431, 107] on div at bounding box center [405, 104] width 171 height 8
click at [443, 116] on div "1:26 2:13" at bounding box center [405, 114] width 171 height 11
click at [397, 121] on icon "Pause Audio" at bounding box center [405, 133] width 27 height 27
click at [438, 109] on div at bounding box center [405, 104] width 171 height 8
click at [402, 119] on div "1:26 2:13" at bounding box center [405, 114] width 171 height 11
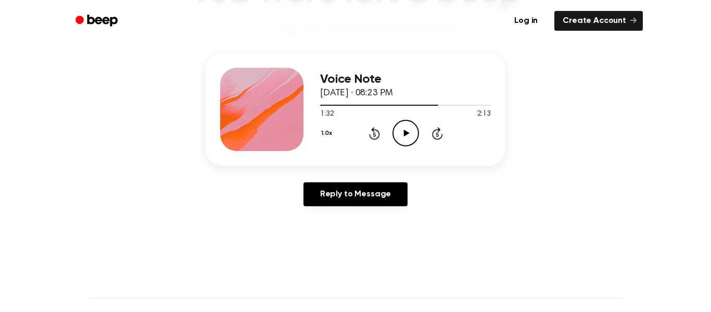
click at [346, 105] on div at bounding box center [379, 105] width 118 height 1
click at [325, 105] on div at bounding box center [333, 105] width 26 height 1
click at [329, 105] on div at bounding box center [405, 105] width 171 height 1
click at [333, 106] on div at bounding box center [405, 105] width 171 height 1
click at [341, 105] on div at bounding box center [405, 105] width 171 height 1
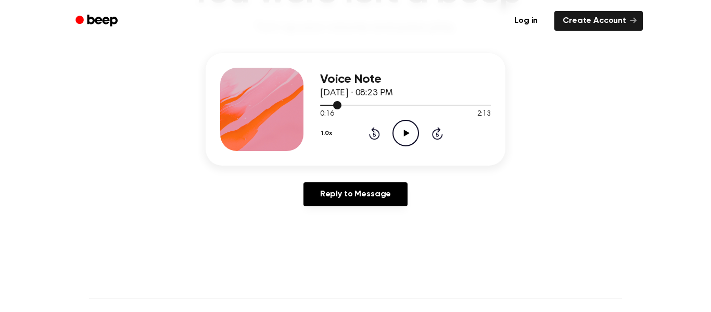
click at [342, 105] on div at bounding box center [405, 105] width 171 height 1
click at [331, 105] on div at bounding box center [331, 105] width 22 height 1
click at [325, 107] on span at bounding box center [326, 105] width 8 height 8
click at [322, 105] on span at bounding box center [321, 105] width 8 height 8
click at [331, 105] on div at bounding box center [405, 105] width 171 height 1
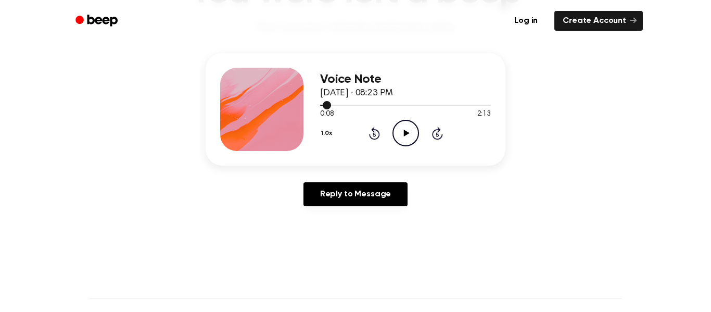
click at [326, 105] on span at bounding box center [326, 105] width 8 height 8
click at [330, 105] on div at bounding box center [405, 105] width 171 height 1
click at [334, 105] on div at bounding box center [405, 105] width 171 height 1
click at [339, 105] on div at bounding box center [405, 105] width 171 height 1
click at [311, 105] on div "Voice Note [DATE] · 08:23 PM 0:14 2:13 Your browser does not support the [objec…" at bounding box center [355, 109] width 300 height 112
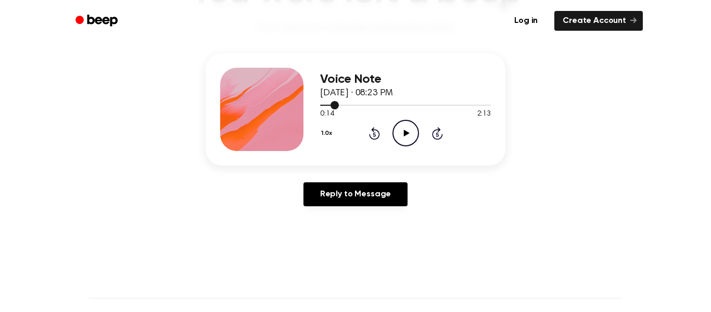
click at [336, 105] on span at bounding box center [334, 105] width 8 height 8
click at [334, 105] on span at bounding box center [332, 105] width 8 height 8
click at [343, 105] on div at bounding box center [405, 105] width 171 height 1
click at [342, 106] on span at bounding box center [339, 105] width 8 height 8
click at [337, 107] on span at bounding box center [337, 105] width 8 height 8
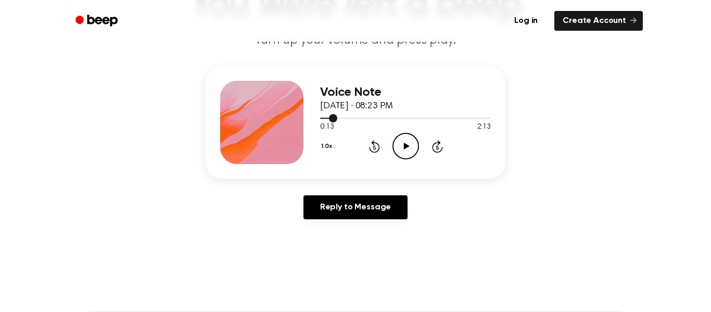
scroll to position [96, 0]
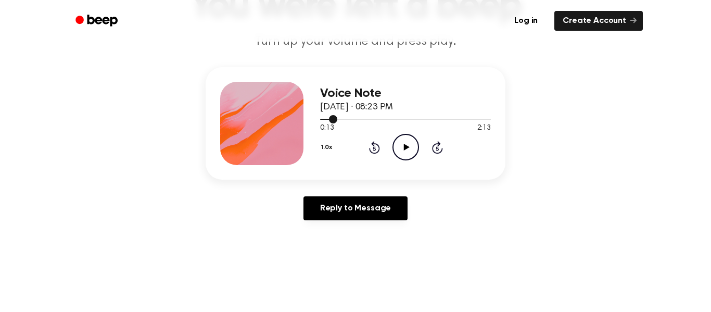
click at [497, 103] on div "Voice Note [DATE] · 08:23 PM 0:13 2:13 Your browser does not support the [objec…" at bounding box center [355, 123] width 300 height 112
click at [404, 151] on icon "Play Audio" at bounding box center [405, 147] width 27 height 27
click at [402, 163] on div "Voice Note [DATE] · 08:23 PM 0:13 2:13 Your browser does not support the [objec…" at bounding box center [405, 123] width 171 height 83
click at [405, 157] on icon "Pause Audio" at bounding box center [405, 147] width 27 height 27
click at [410, 143] on icon "Play Audio" at bounding box center [405, 147] width 27 height 27
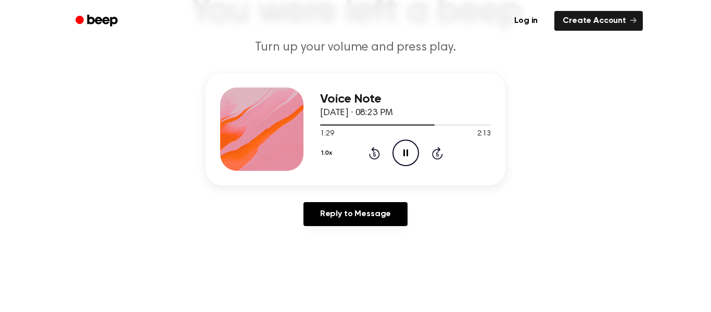
scroll to position [76, 0]
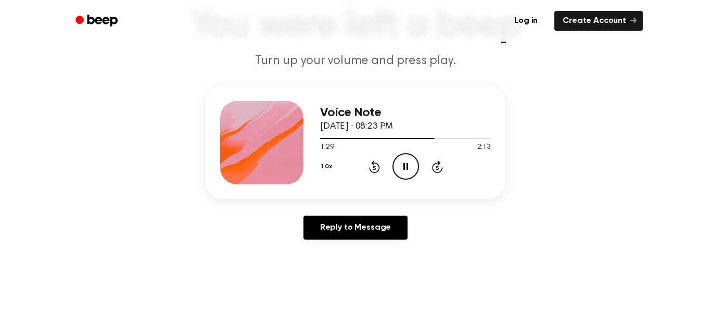
click at [419, 179] on div "1.0x Rewind 5 seconds Pause Audio Skip 5 seconds" at bounding box center [405, 166] width 171 height 27
click at [411, 167] on icon "Pause Audio" at bounding box center [405, 166] width 27 height 27
